Goal: Information Seeking & Learning: Get advice/opinions

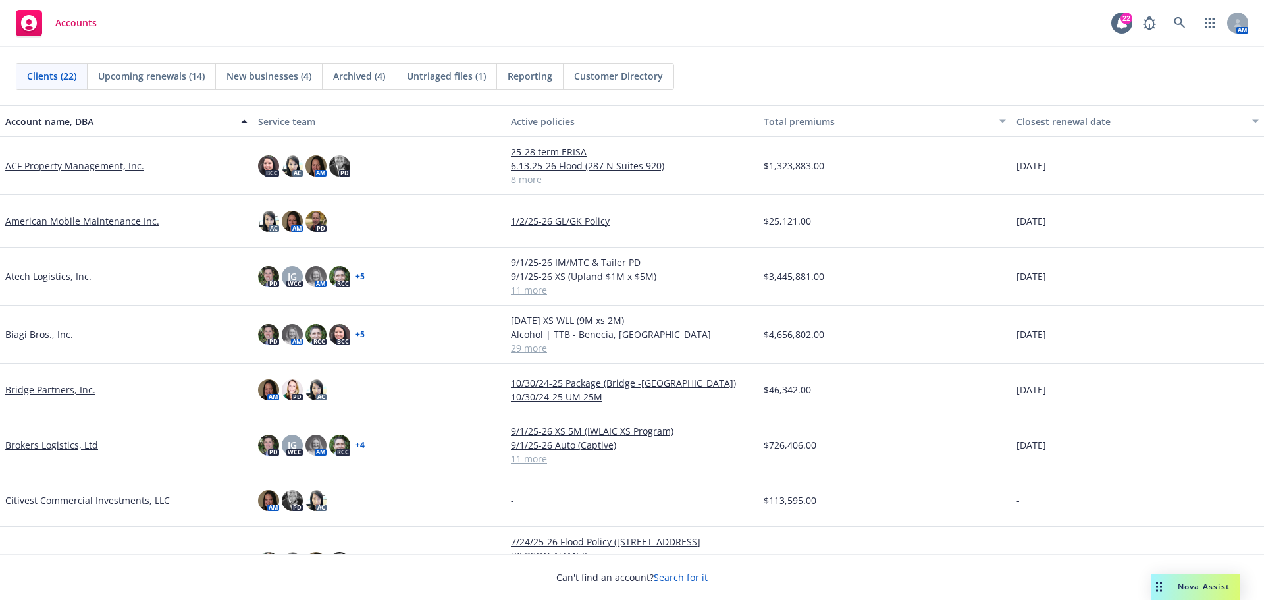
click at [71, 168] on link "ACF Property Management, Inc." at bounding box center [74, 166] width 139 height 14
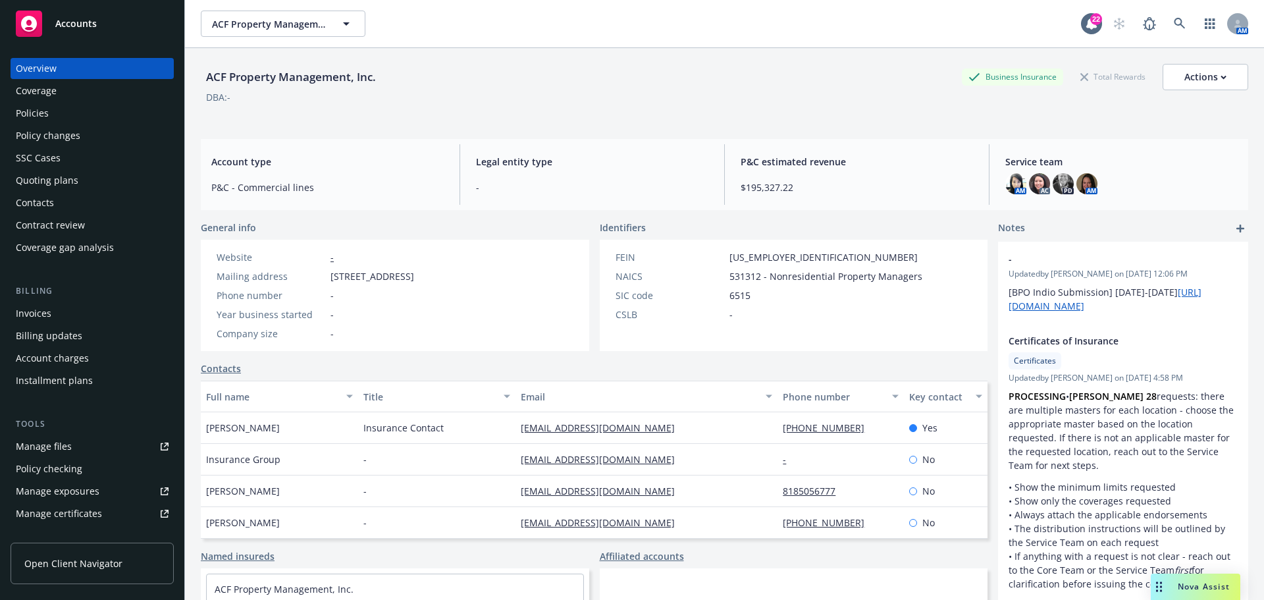
click at [74, 115] on div "Policies" at bounding box center [92, 113] width 153 height 21
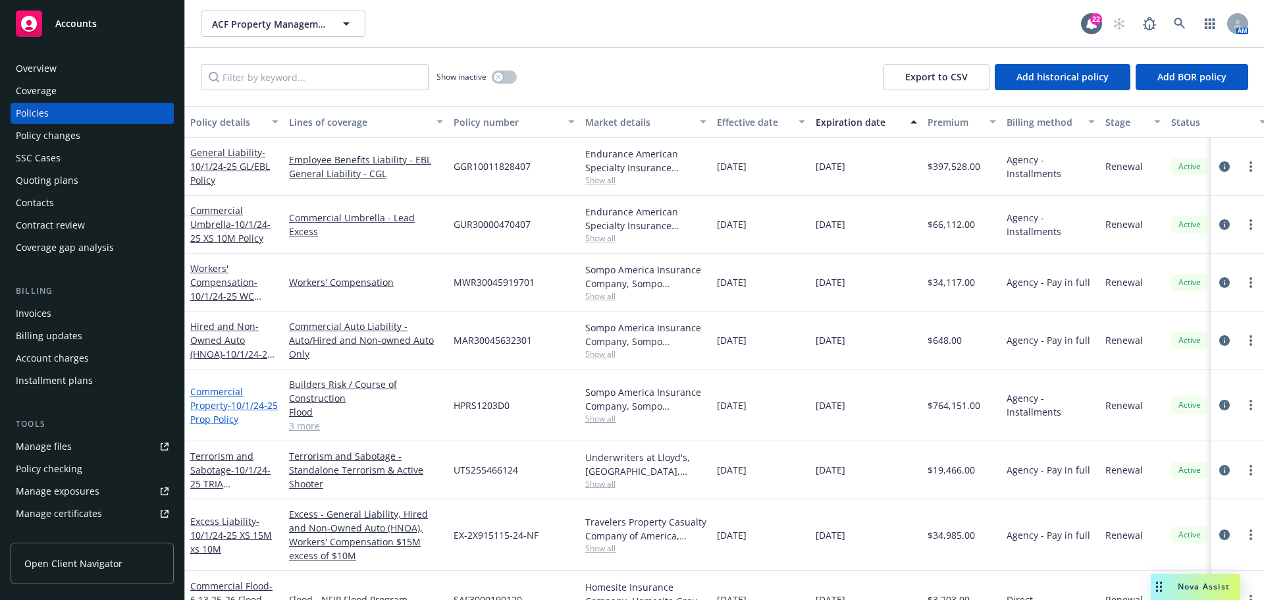
click at [224, 399] on link "Commercial Property - 10/1/24-25 Prop Policy" at bounding box center [234, 405] width 88 height 40
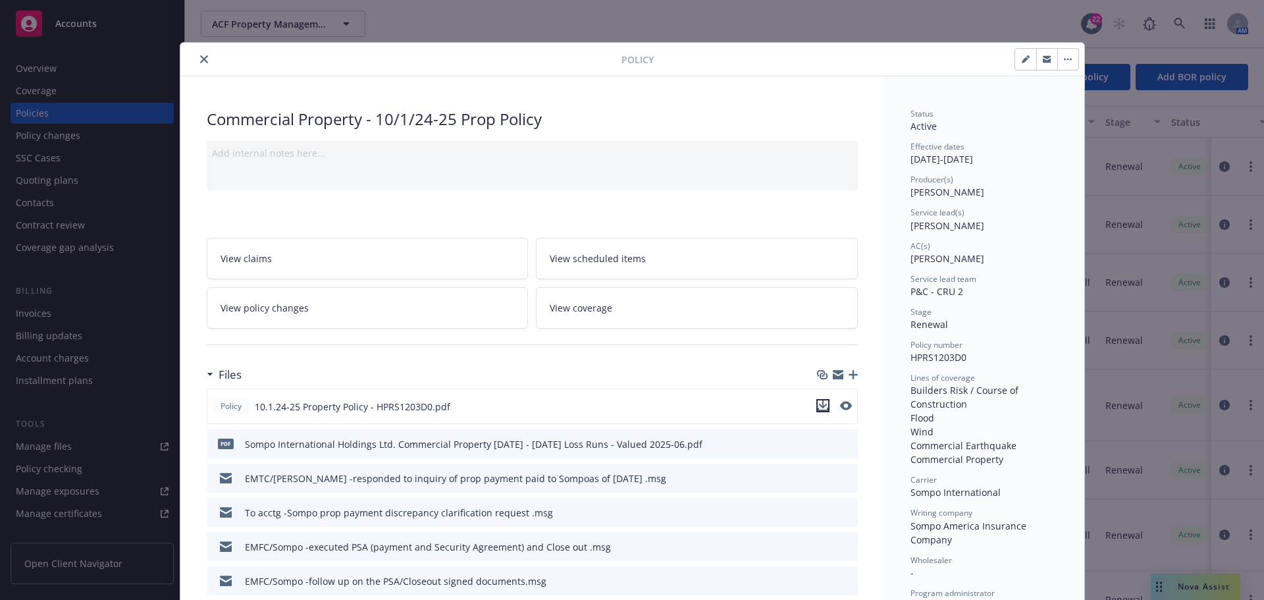
click at [819, 409] on icon "download file" at bounding box center [823, 405] width 11 height 11
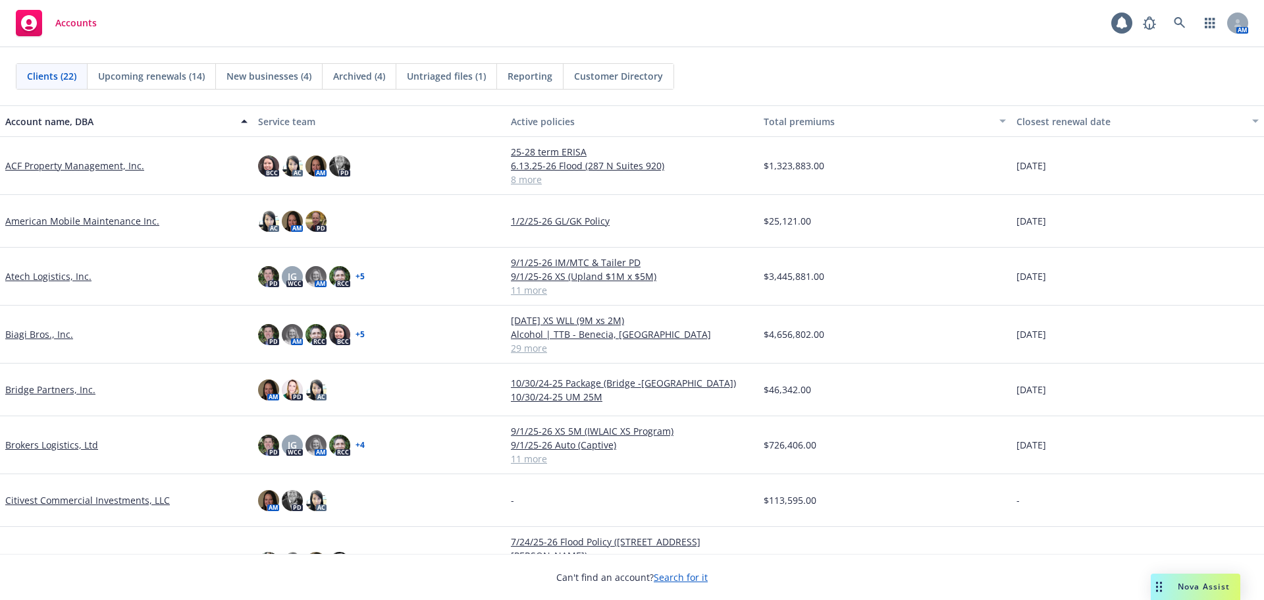
click at [80, 162] on link "ACF Property Management, Inc." at bounding box center [74, 166] width 139 height 14
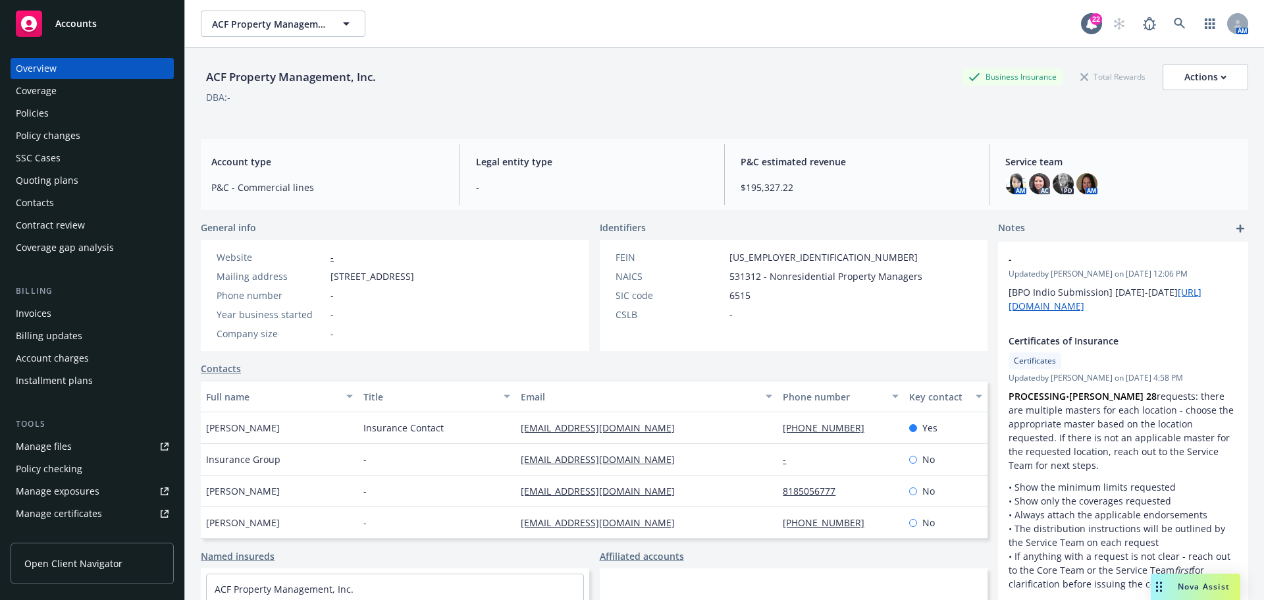
click at [68, 114] on div "Policies" at bounding box center [92, 113] width 153 height 21
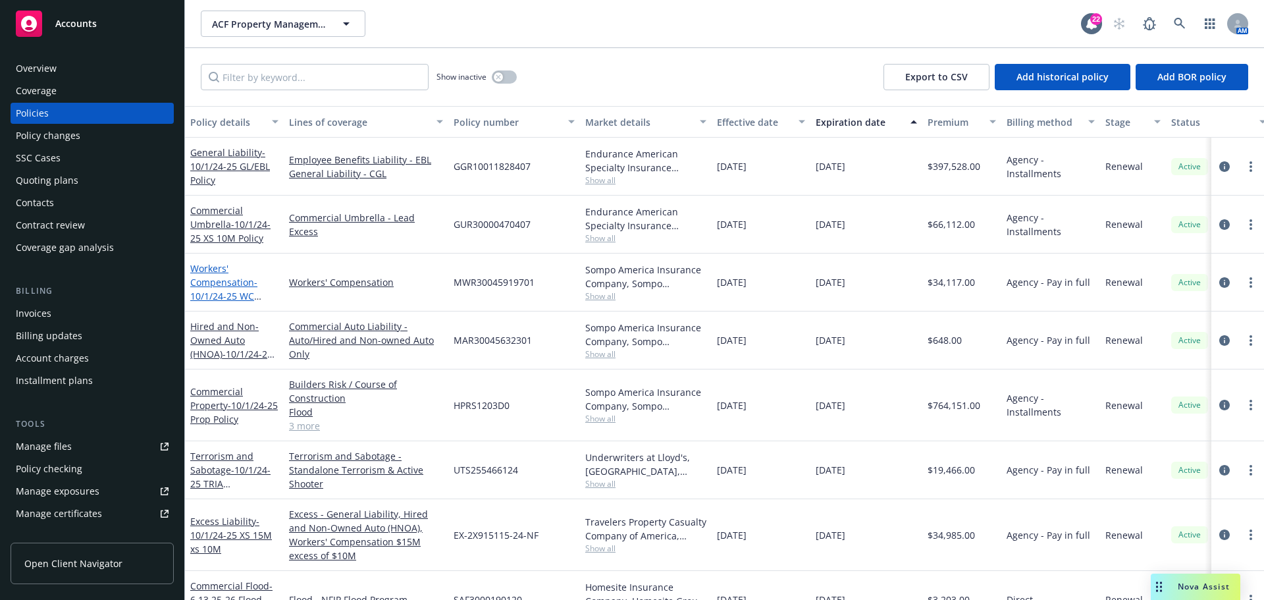
click at [210, 288] on link "Workers' Compensation - 10/1/24-25 WC Policy" at bounding box center [223, 289] width 67 height 54
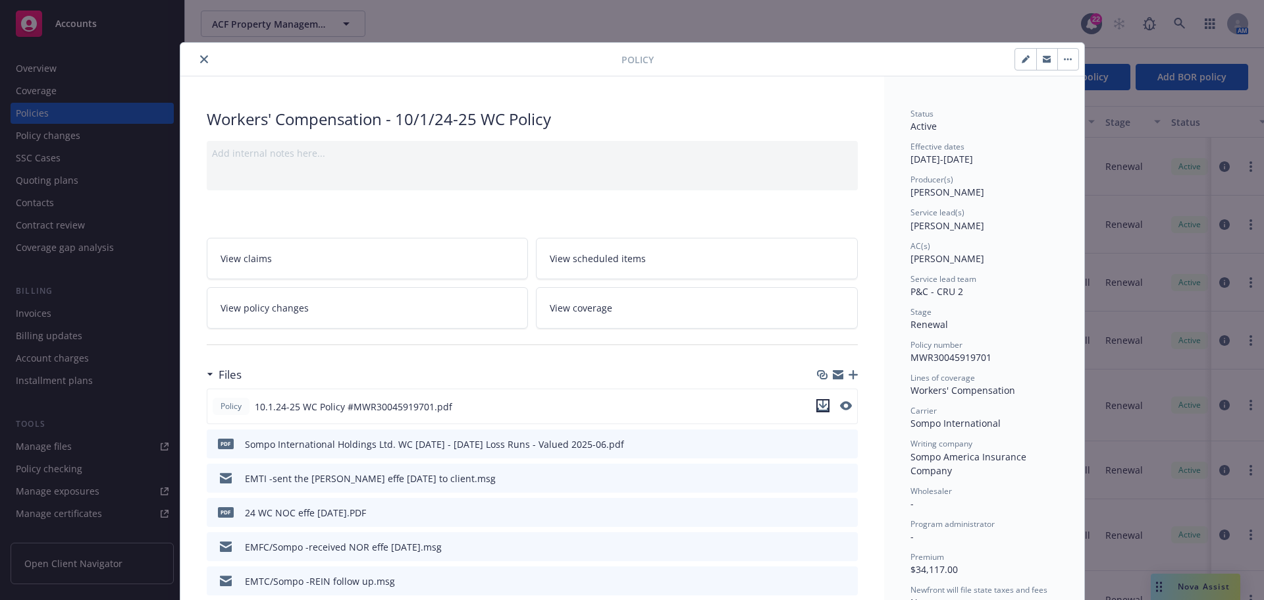
click at [820, 402] on icon "download file" at bounding box center [823, 405] width 11 height 11
click at [200, 59] on icon "close" at bounding box center [204, 59] width 8 height 8
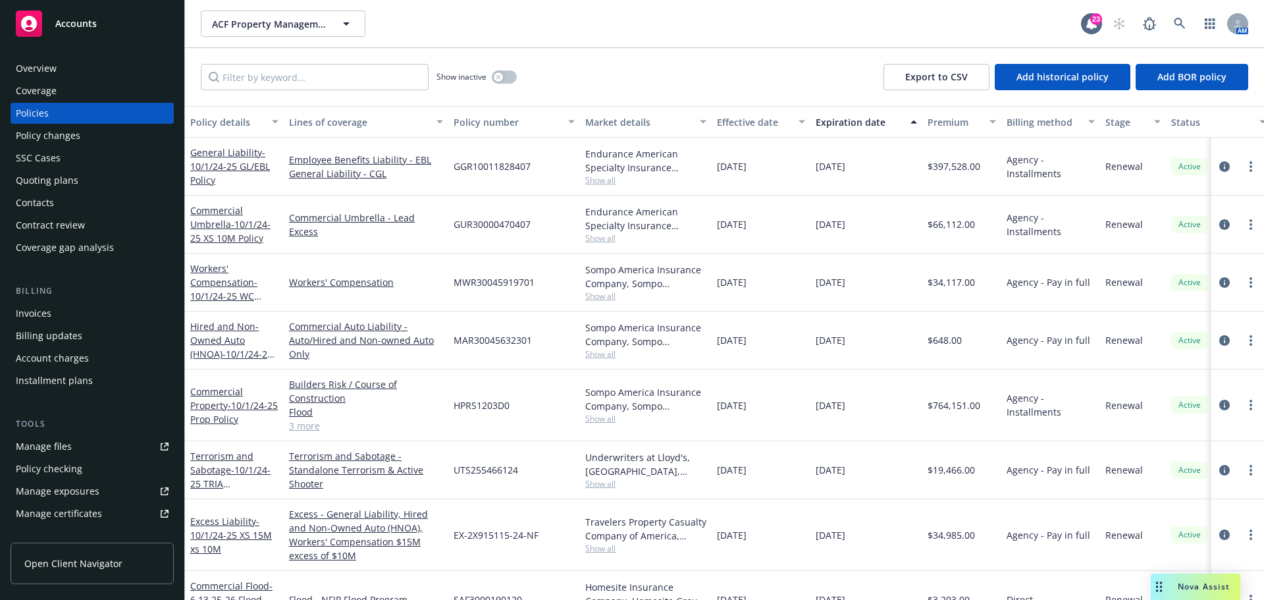
click at [1196, 585] on span "Nova Assist" at bounding box center [1204, 586] width 52 height 11
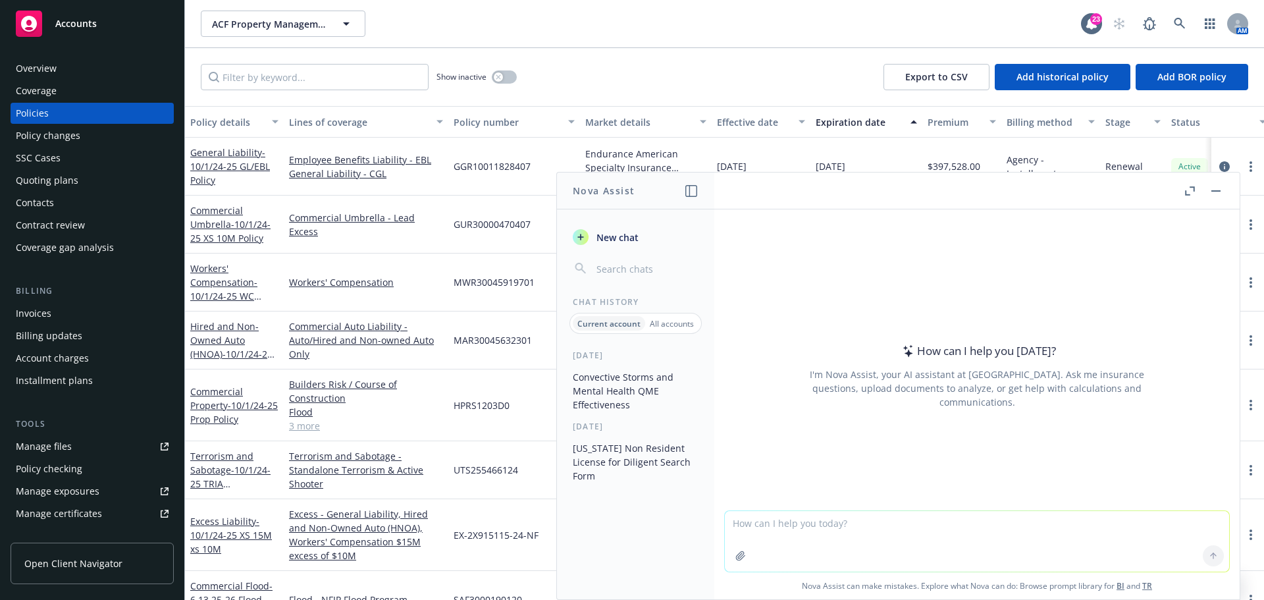
click at [884, 529] on textarea at bounding box center [977, 541] width 504 height 61
type textarea "zurich AM Best rating"
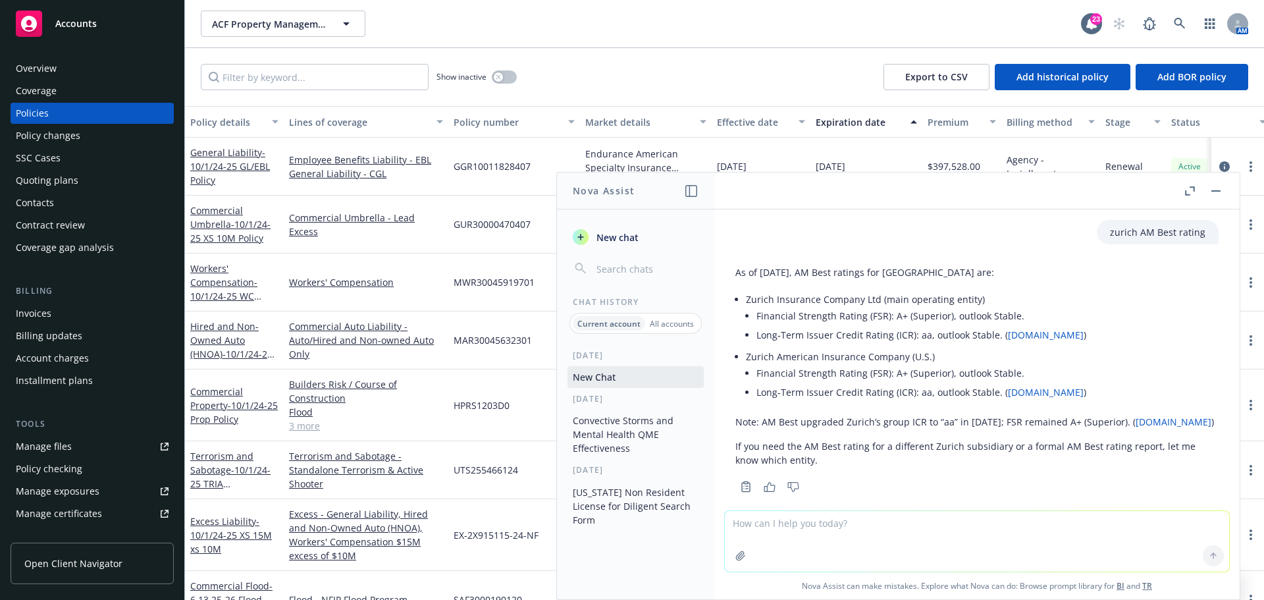
scroll to position [31, 0]
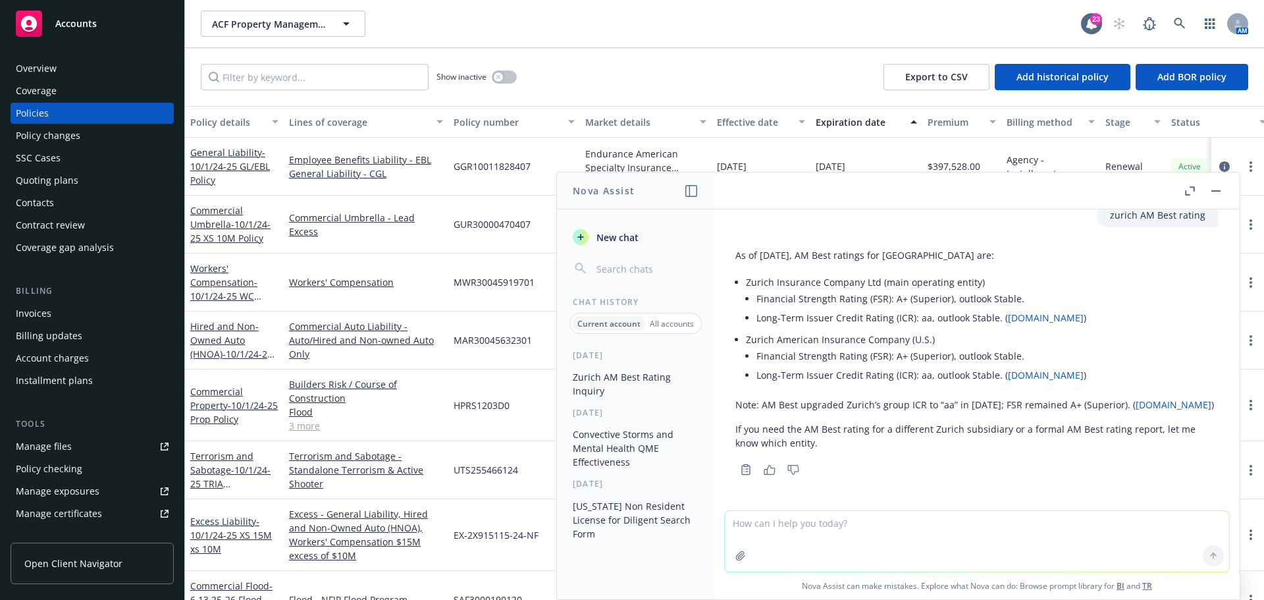
click at [839, 522] on textarea at bounding box center [977, 541] width 504 height 61
click at [830, 528] on textarea at bounding box center [977, 541] width 504 height 61
type textarea "what is hartford am best and financial rating?"
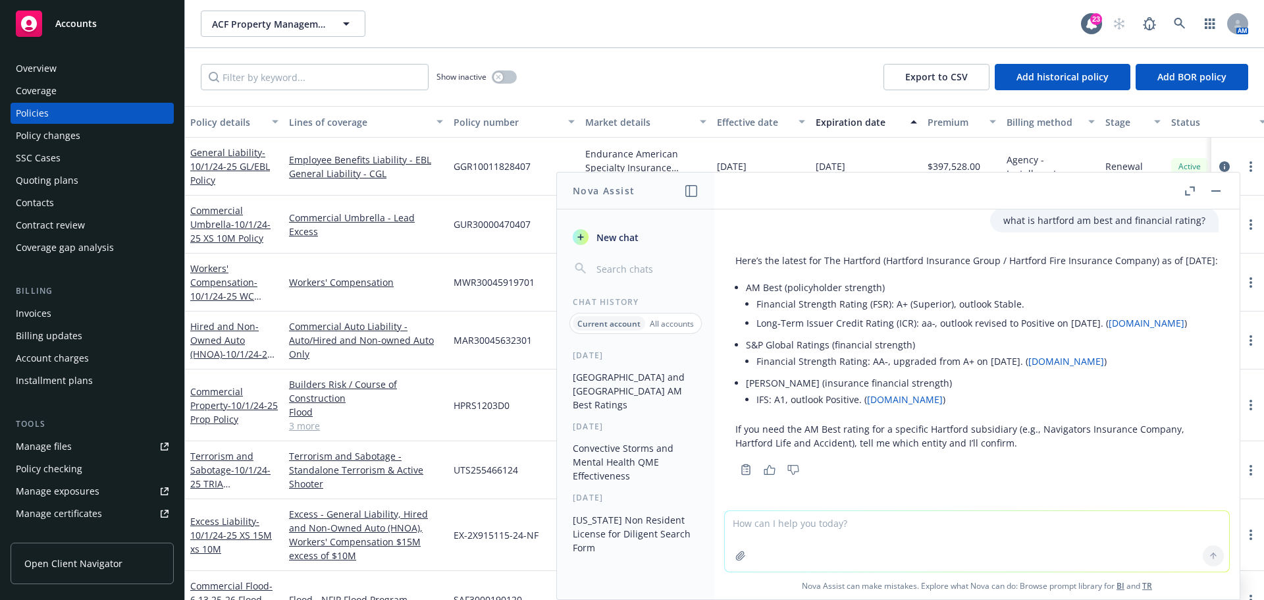
scroll to position [331, 0]
click at [827, 530] on textarea at bounding box center [977, 541] width 504 height 61
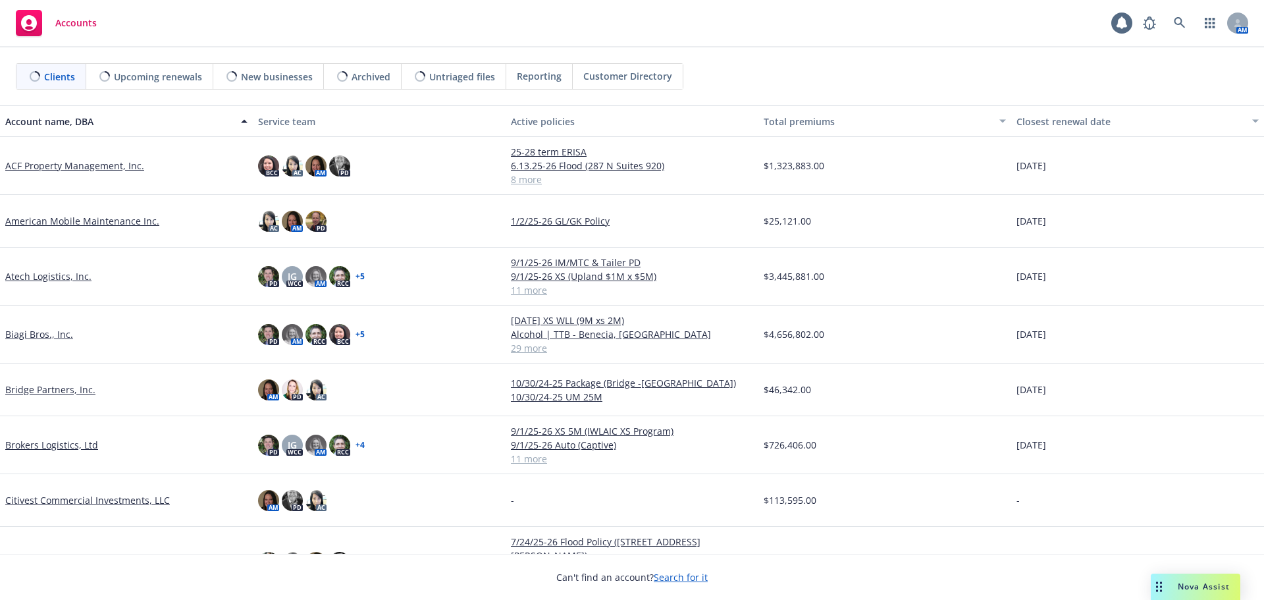
click at [1186, 577] on div "Nova Assist" at bounding box center [1196, 586] width 90 height 26
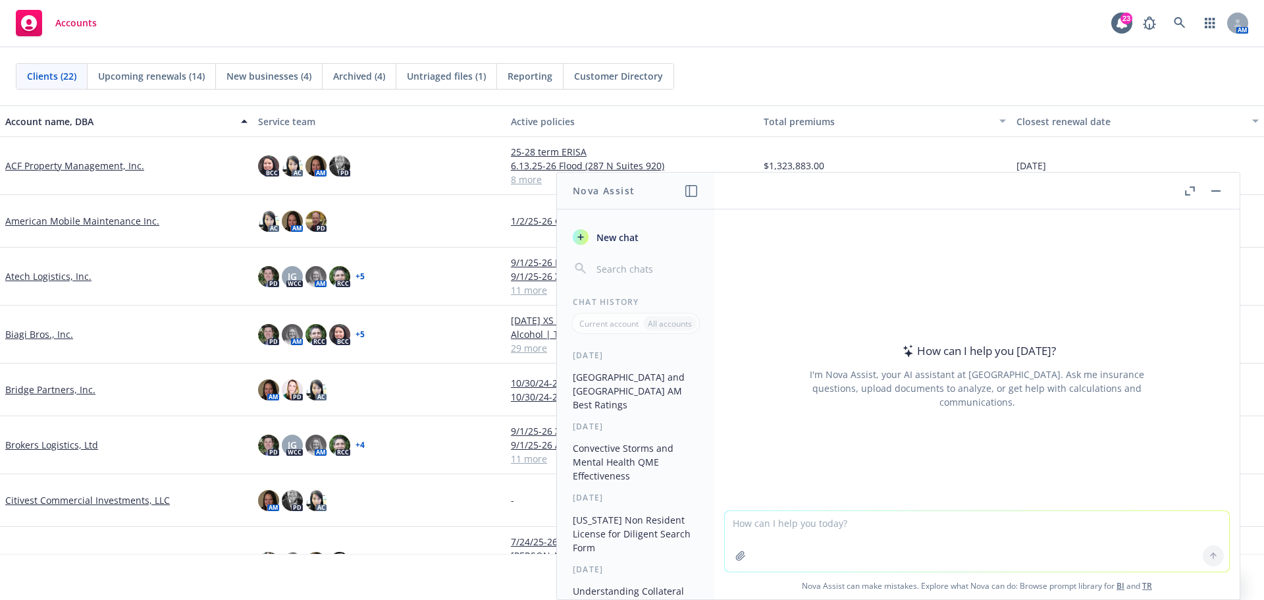
click at [972, 533] on textarea at bounding box center [977, 541] width 504 height 61
type textarea "i"
type textarea "is non-named storm the same thing as wind hail?"
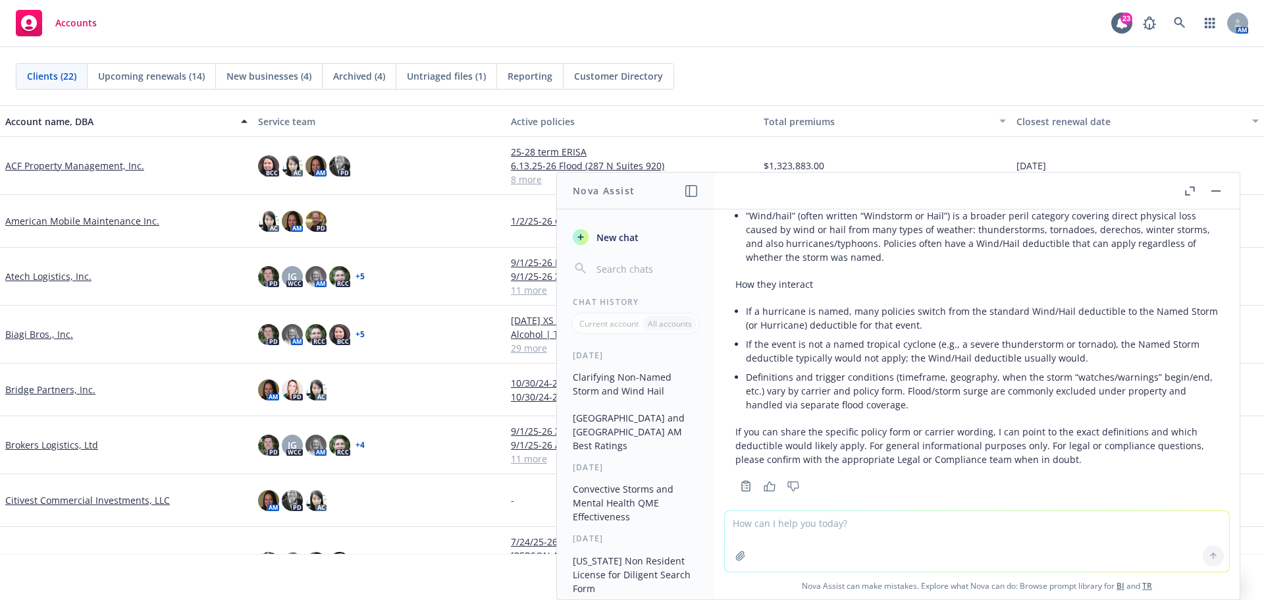
scroll to position [147, 0]
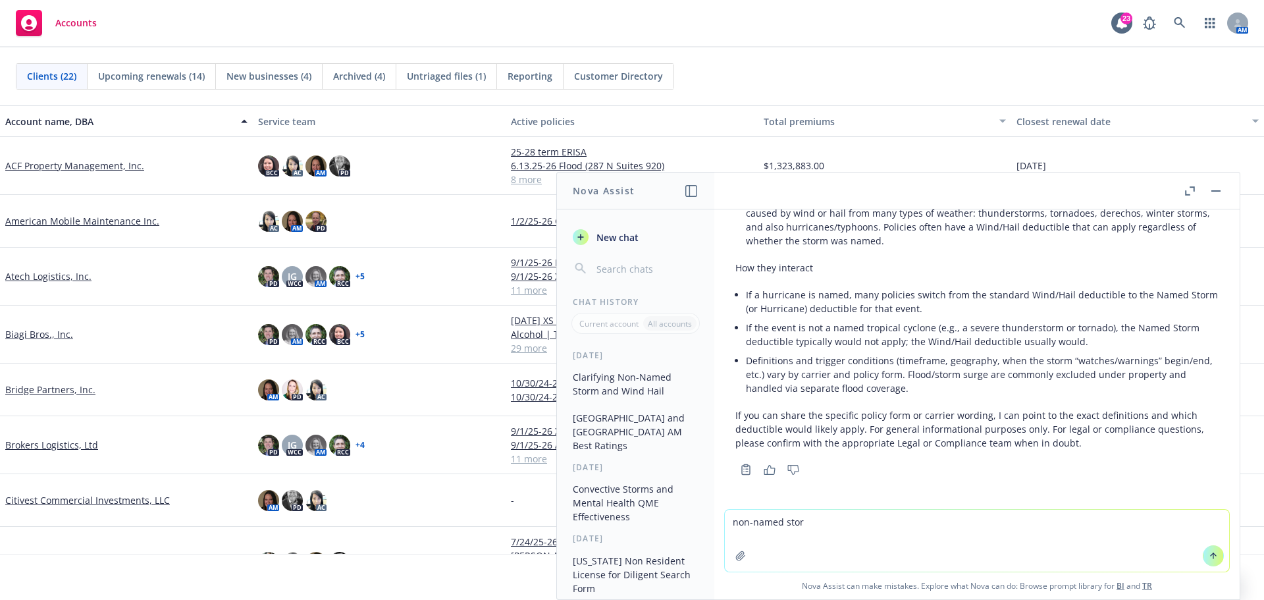
type textarea "non-named storm"
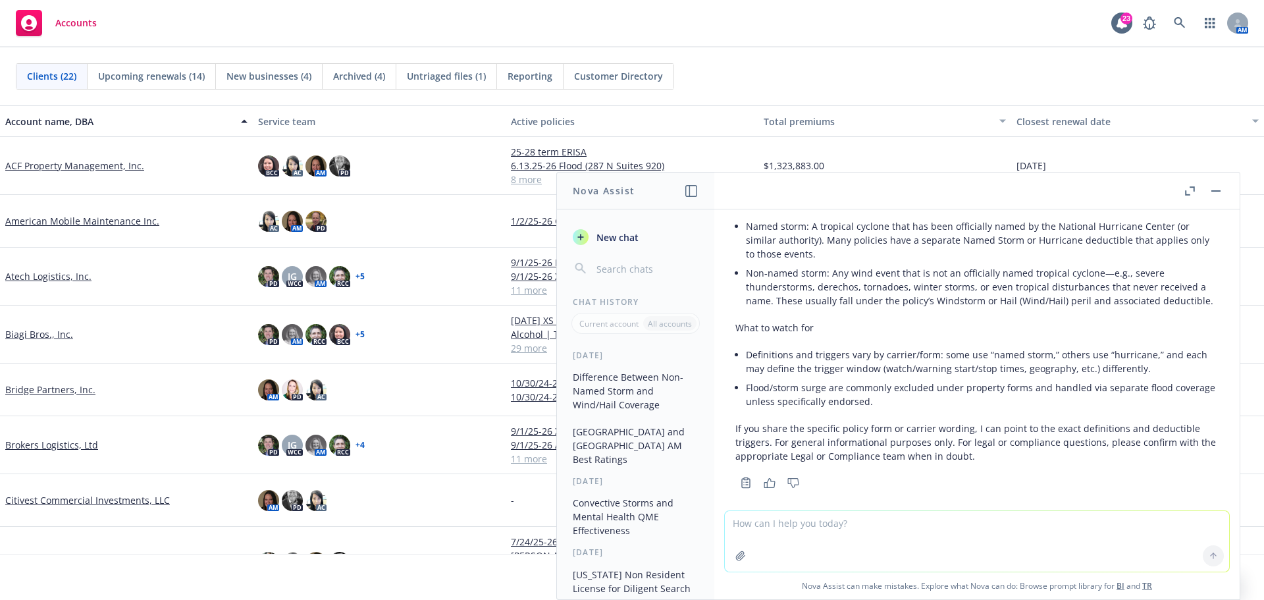
scroll to position [521, 0]
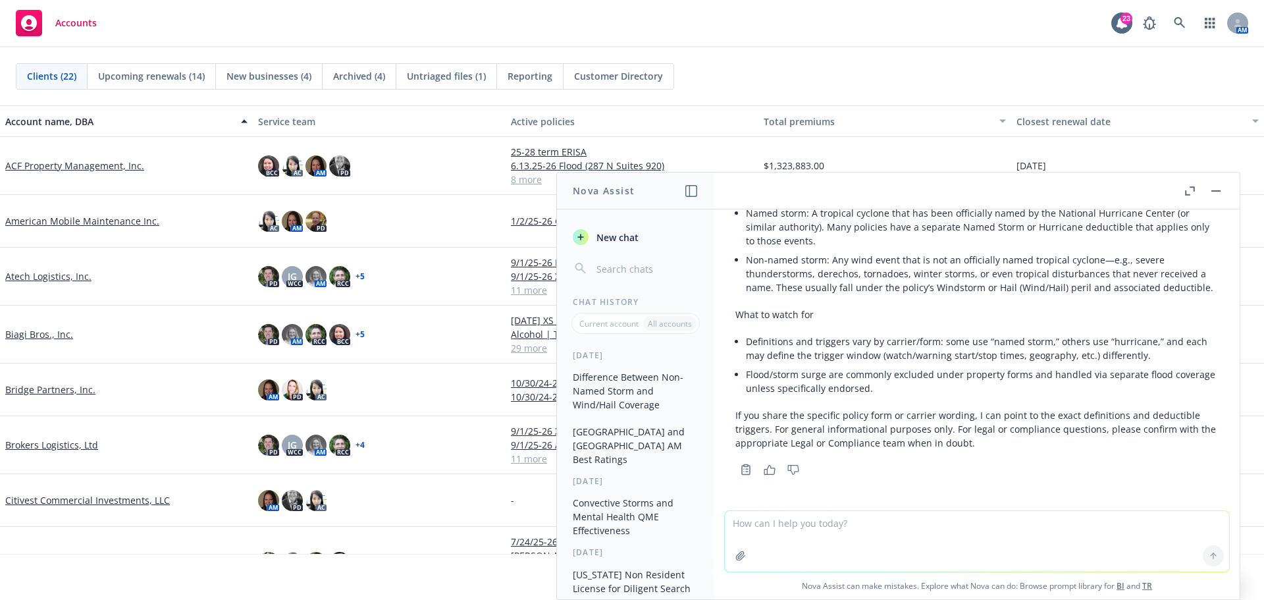
click at [1211, 192] on button "button" at bounding box center [1216, 191] width 16 height 16
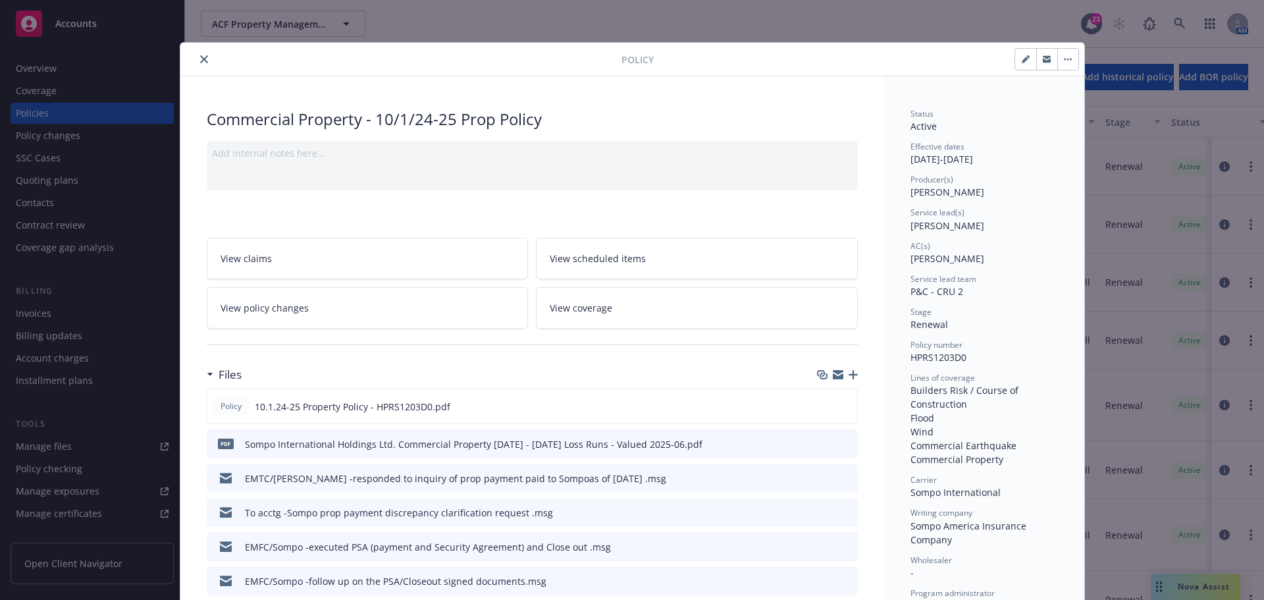
click at [196, 58] on button "close" at bounding box center [204, 59] width 16 height 16
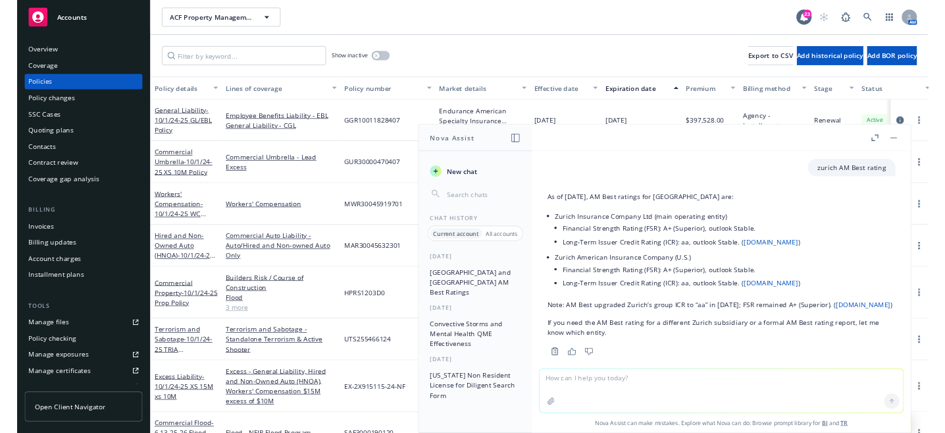
scroll to position [331, 0]
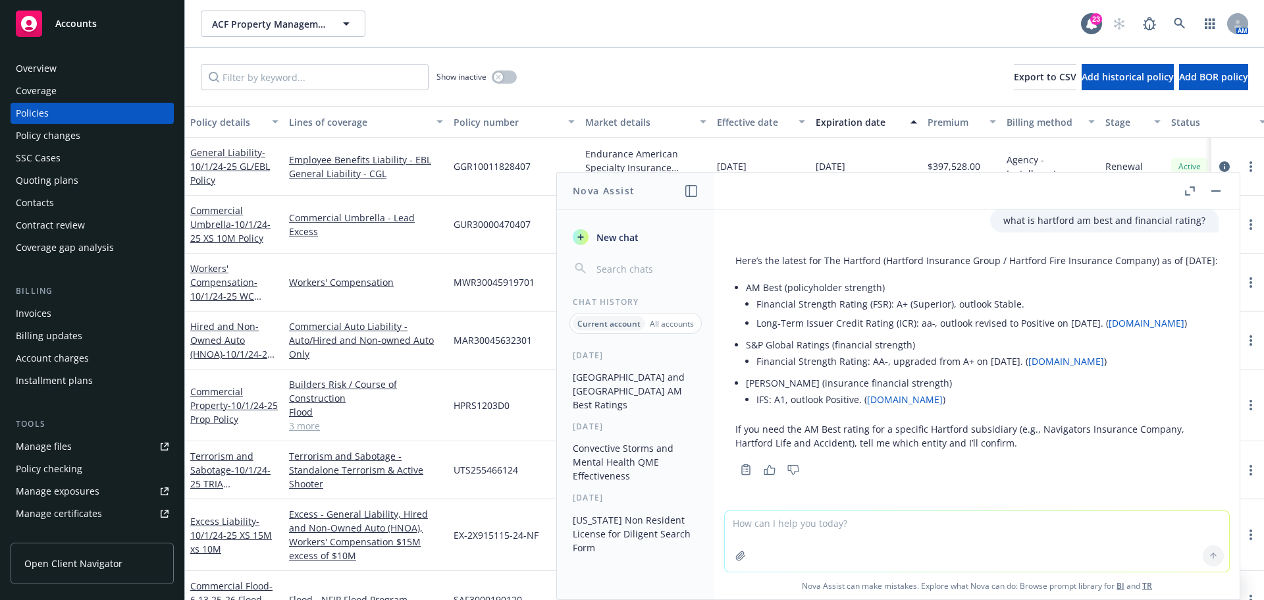
click at [1217, 186] on button "button" at bounding box center [1216, 191] width 16 height 16
